Goal: Task Accomplishment & Management: Manage account settings

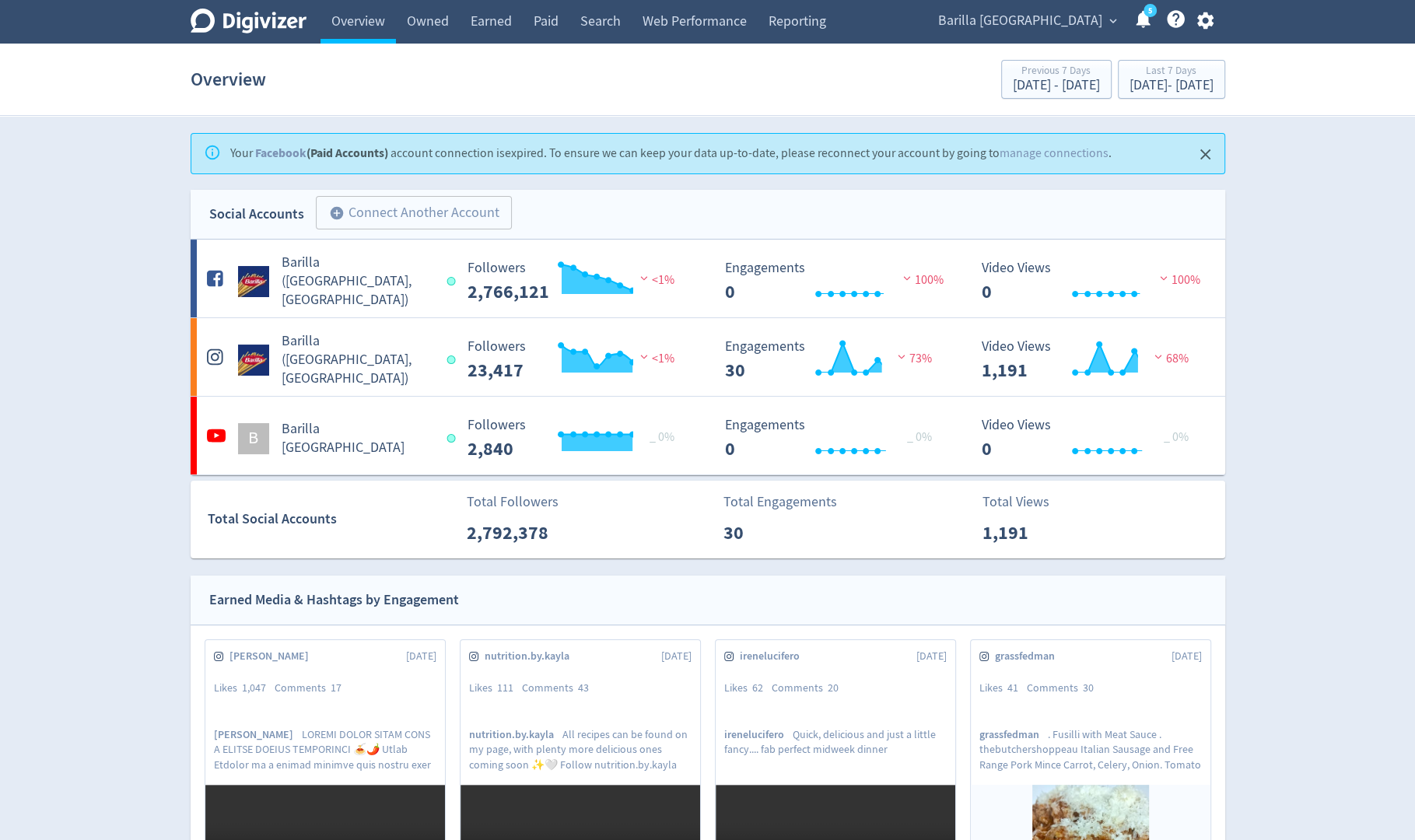
click at [1207, 23] on icon "button" at bounding box center [1205, 21] width 16 height 17
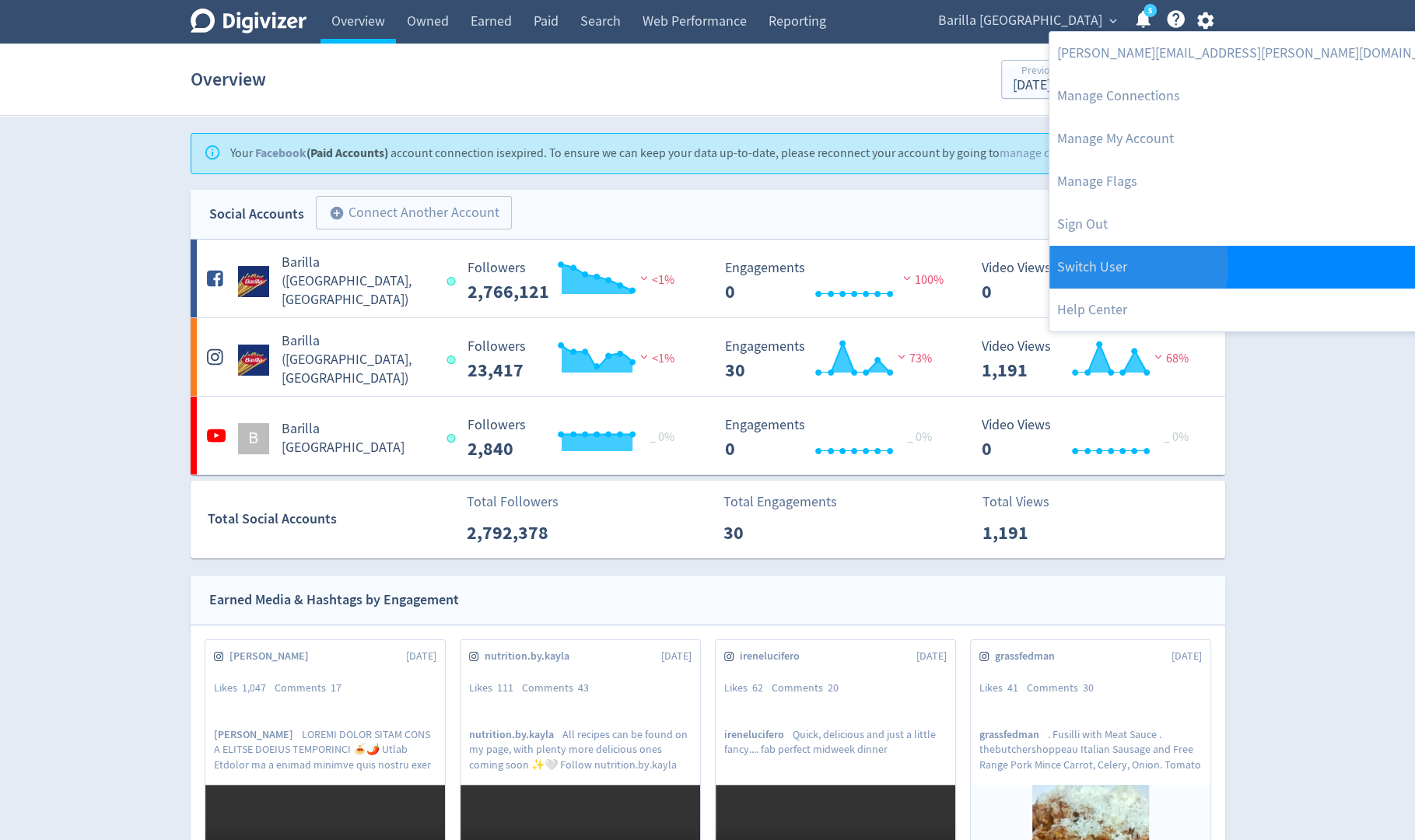
click at [1129, 265] on link "Switch User" at bounding box center [1257, 267] width 416 height 42
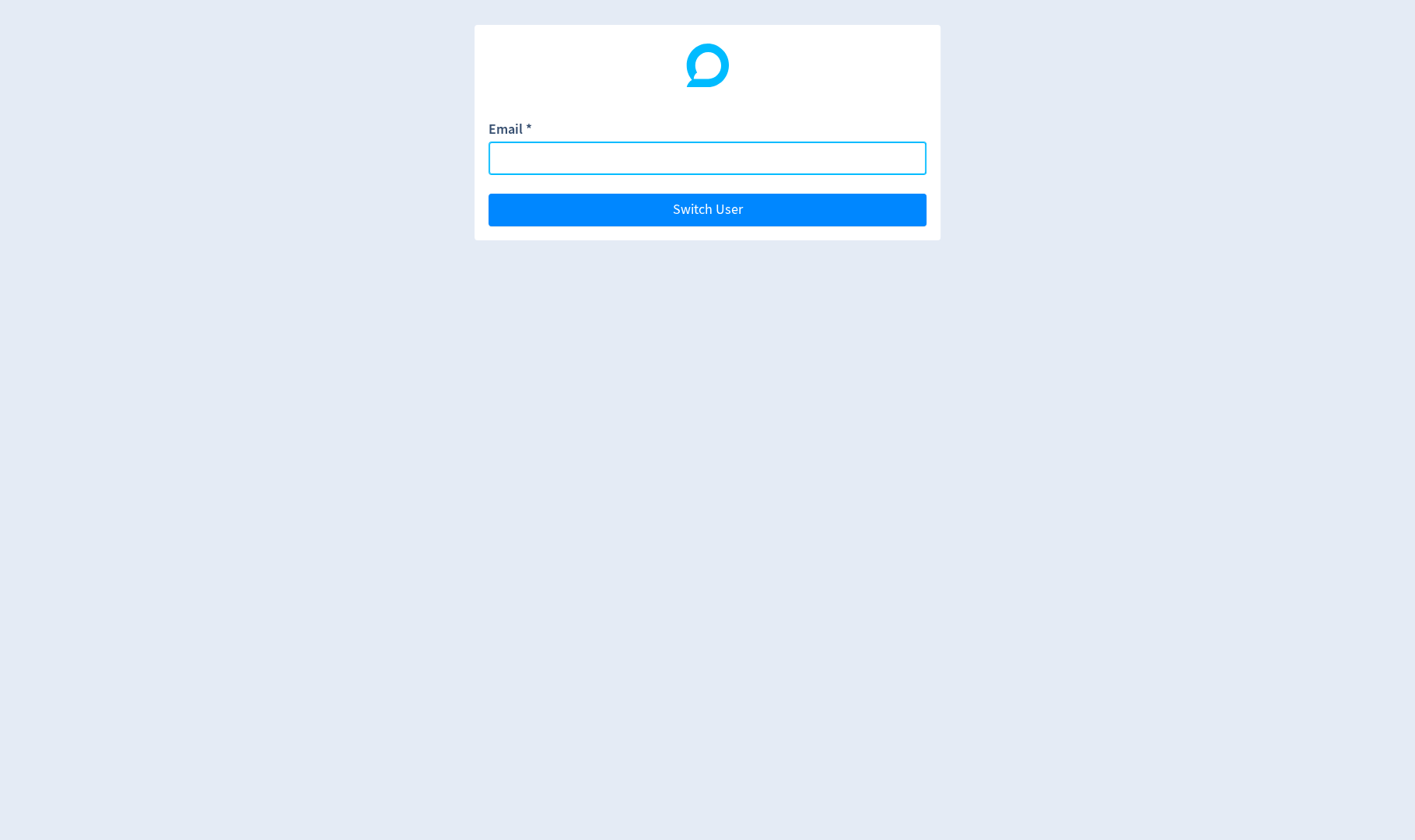
click at [875, 156] on input "Email *" at bounding box center [708, 158] width 438 height 34
paste input "[PERSON_NAME][DOMAIN_NAME][EMAIL_ADDRESS][DOMAIN_NAME]"
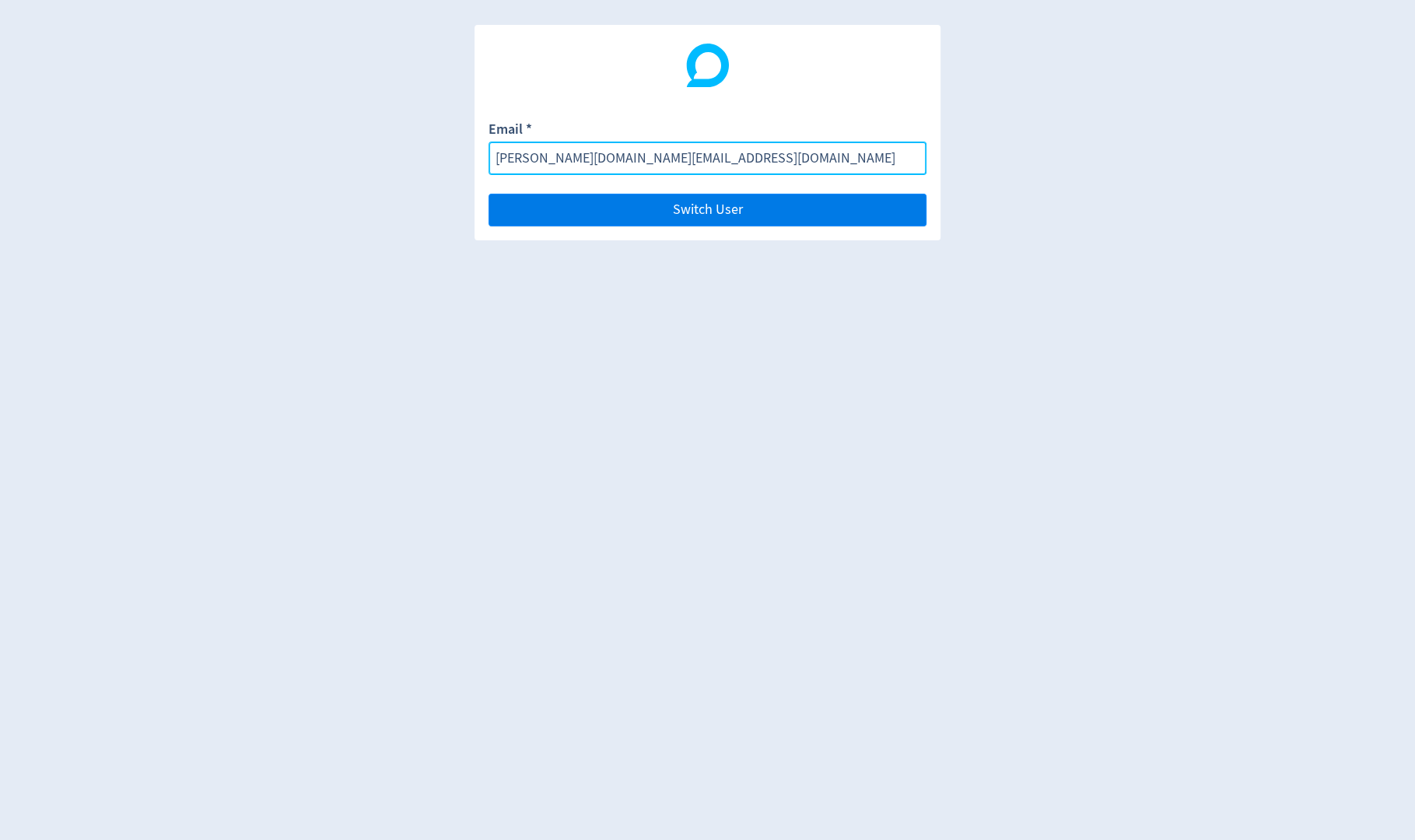
type input "[PERSON_NAME][DOMAIN_NAME][EMAIL_ADDRESS][DOMAIN_NAME]"
click at [874, 197] on button "Switch User" at bounding box center [708, 210] width 438 height 33
